Goal: Information Seeking & Learning: Learn about a topic

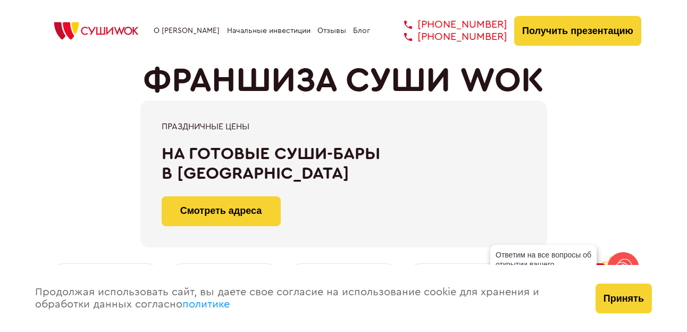
click at [358, 35] on link "Блог" at bounding box center [361, 31] width 17 height 9
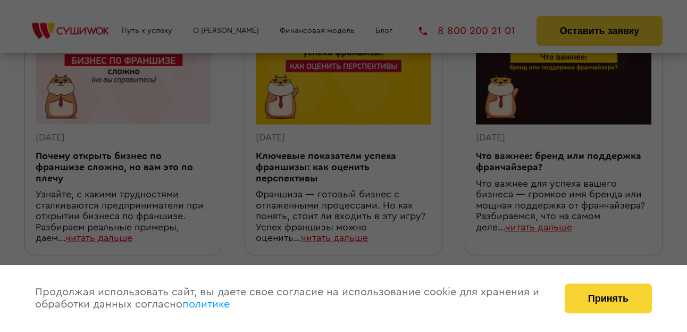
scroll to position [47, 0]
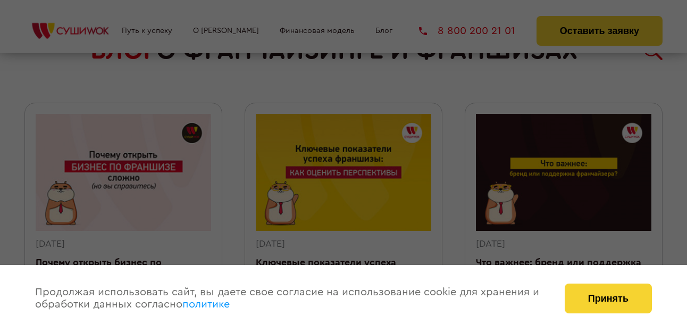
click at [279, 288] on div "Продолжая использовать сайт, вы даете свое согласие на использование cookie для…" at bounding box center [289, 298] width 530 height 67
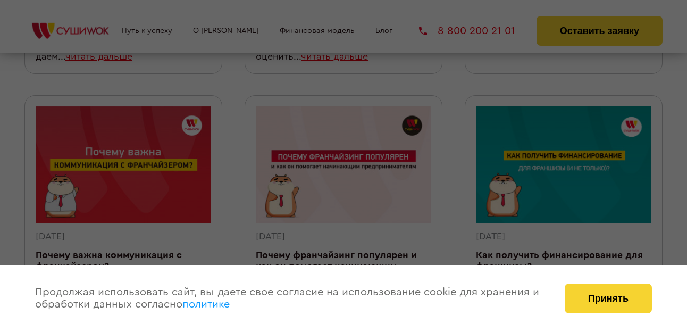
scroll to position [27, 0]
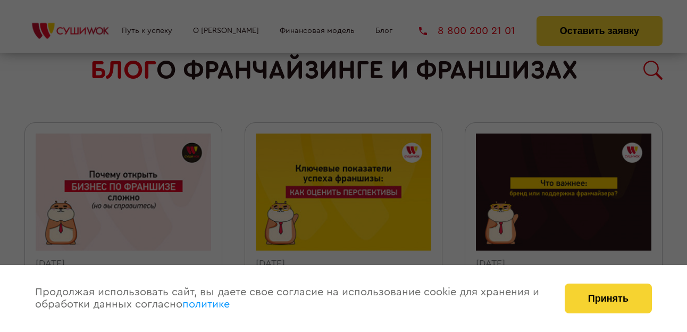
click at [211, 306] on link "политике" at bounding box center [205, 304] width 47 height 11
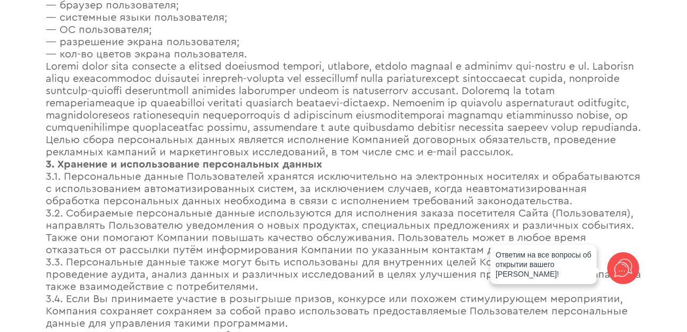
scroll to position [984, 0]
